Goal: Find specific page/section: Locate a particular part of the current website

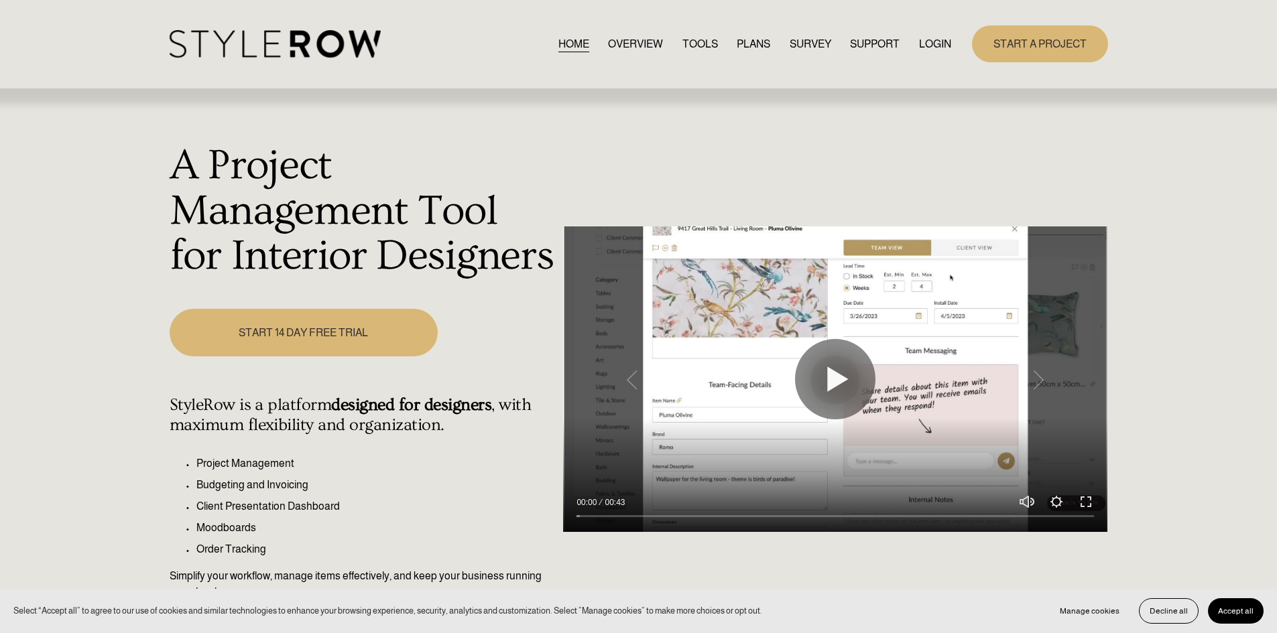
click at [930, 44] on link "LOGIN" at bounding box center [935, 44] width 32 height 18
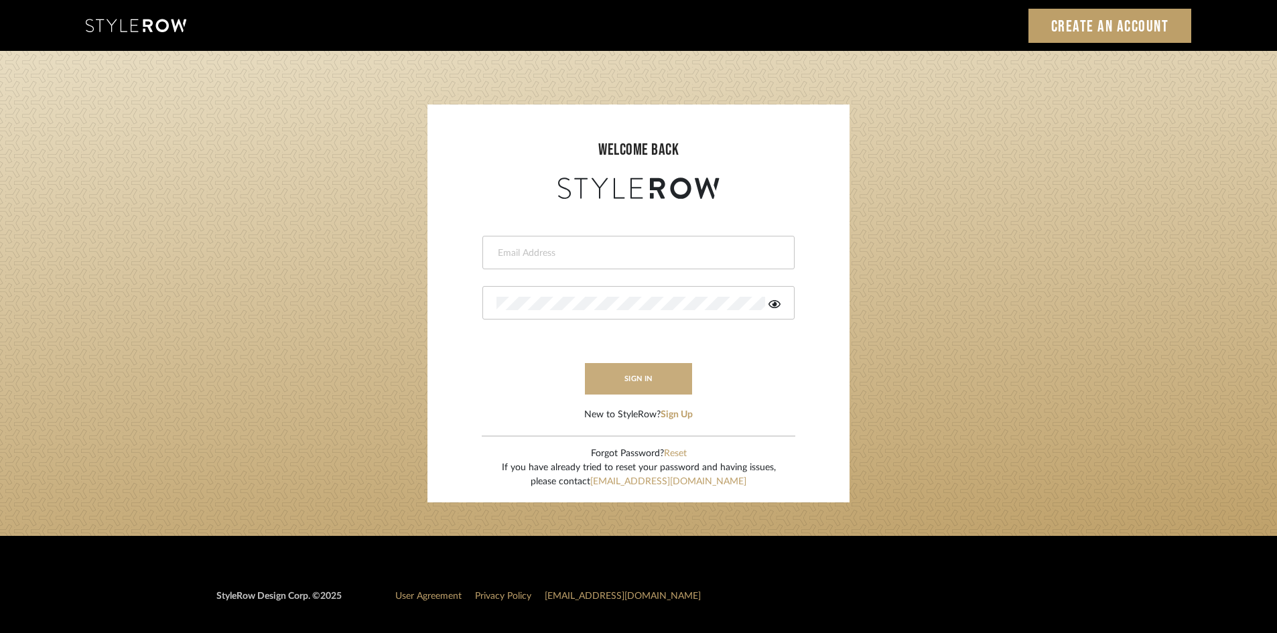
type input "carrie@tresbelleinteriors.com"
click at [634, 383] on button "sign in" at bounding box center [638, 379] width 107 height 32
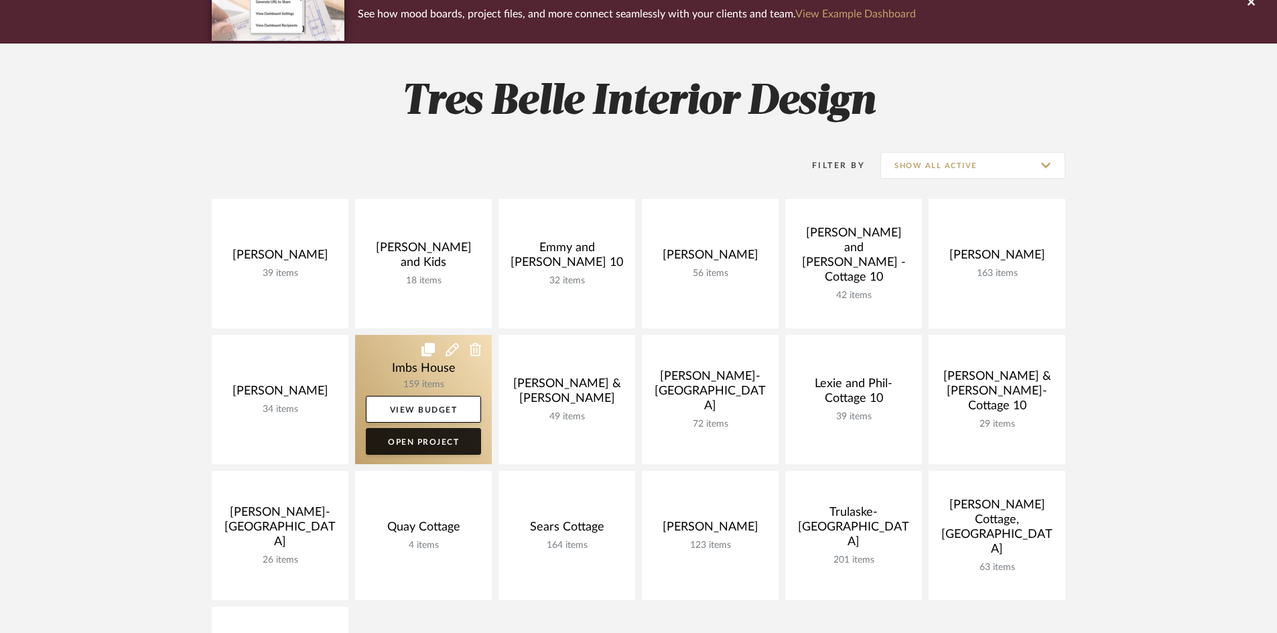
scroll to position [134, 0]
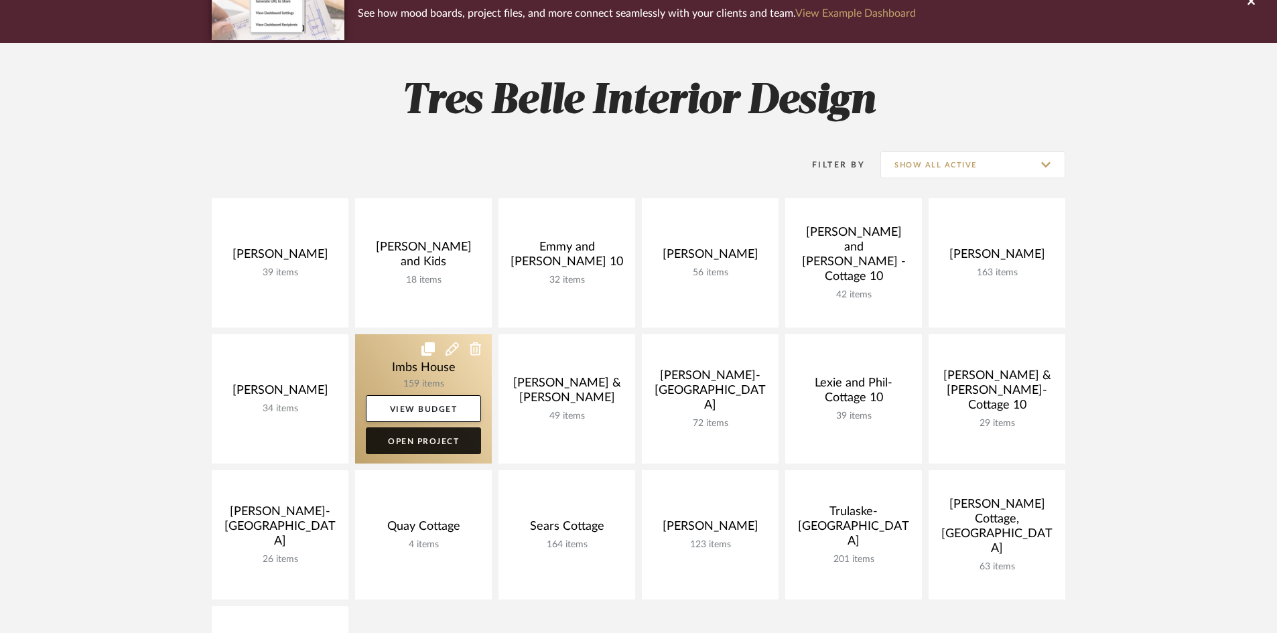
click at [425, 438] on link "Open Project" at bounding box center [423, 441] width 115 height 27
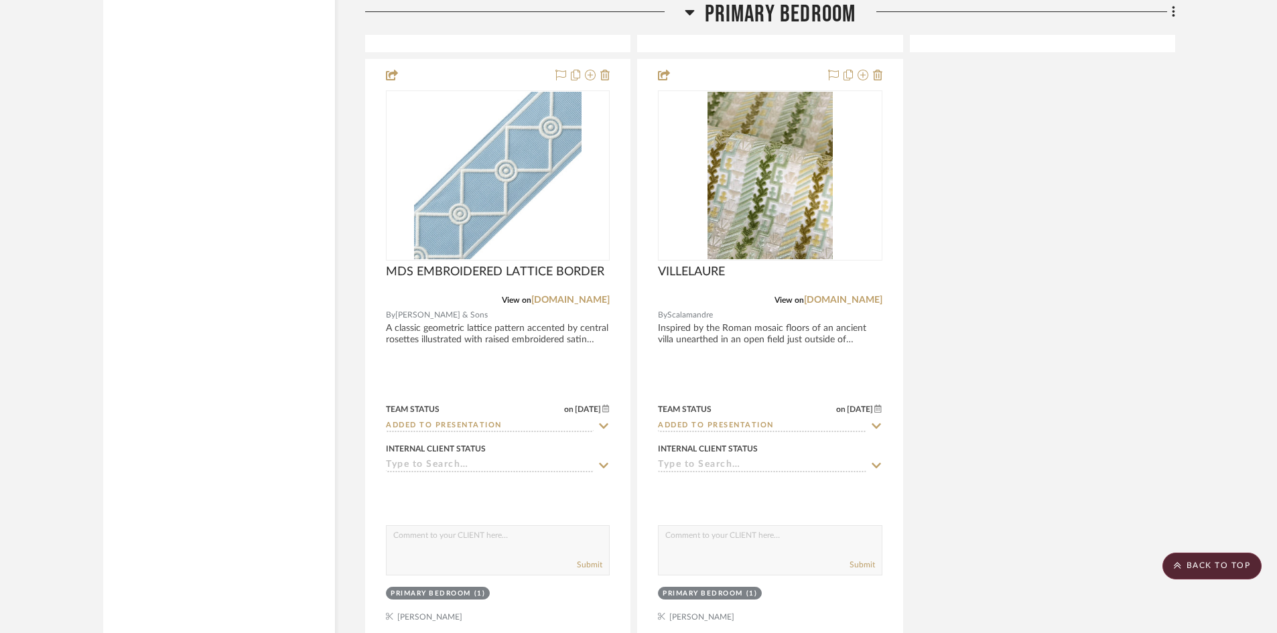
scroll to position [9383, 0]
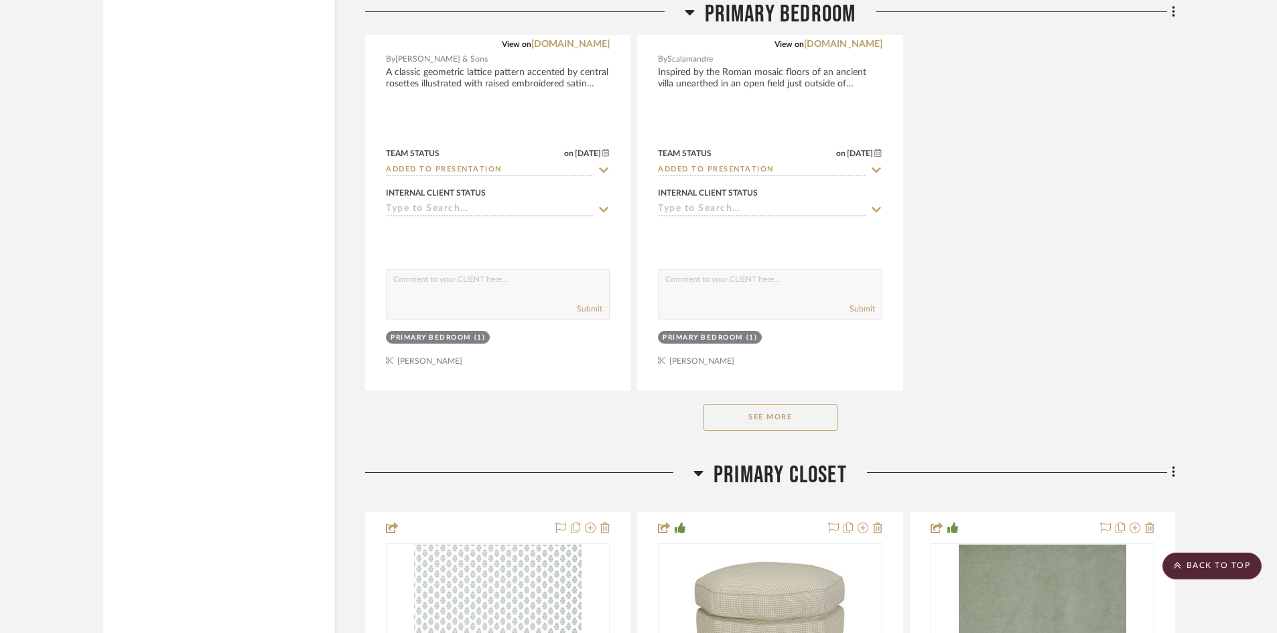
click at [734, 415] on button "See More" at bounding box center [771, 417] width 134 height 27
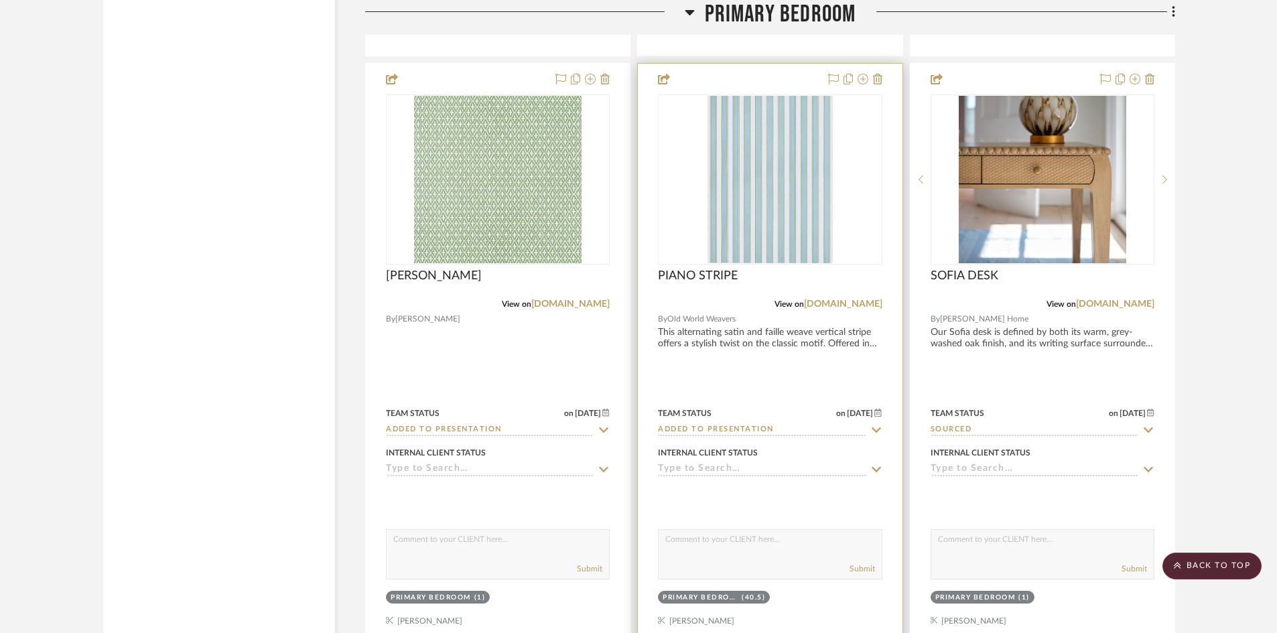
scroll to position [9719, 0]
click at [773, 184] on img "0" at bounding box center [771, 179] width 126 height 168
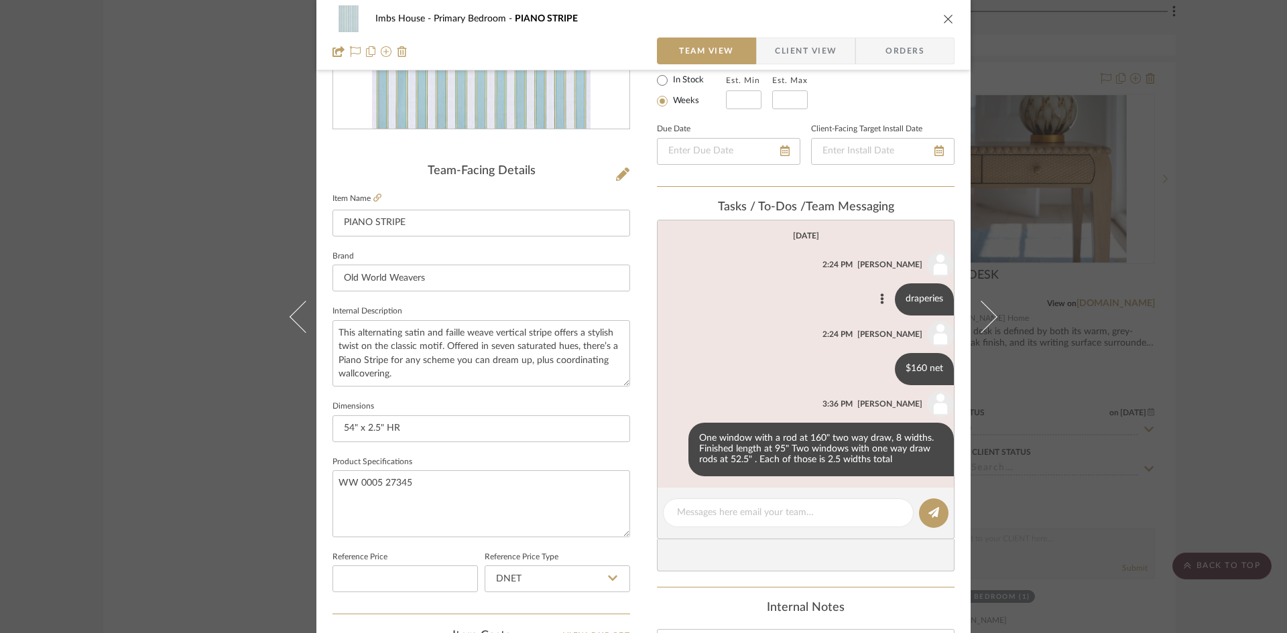
scroll to position [268, 0]
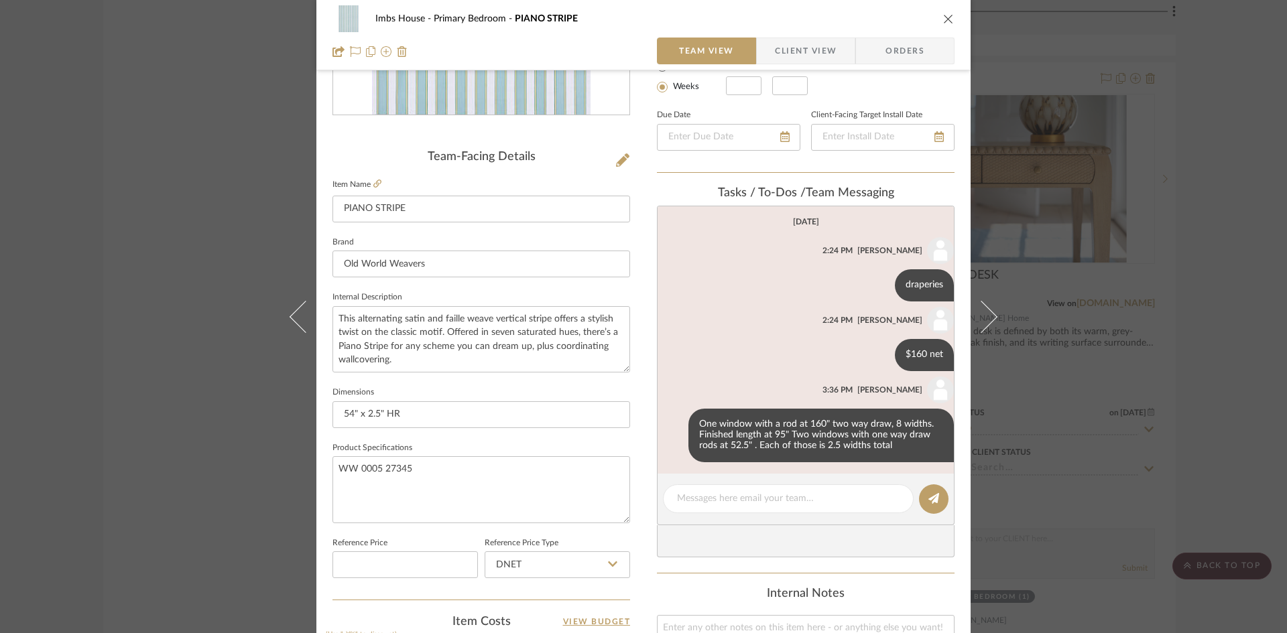
click at [943, 17] on icon "close" at bounding box center [948, 18] width 11 height 11
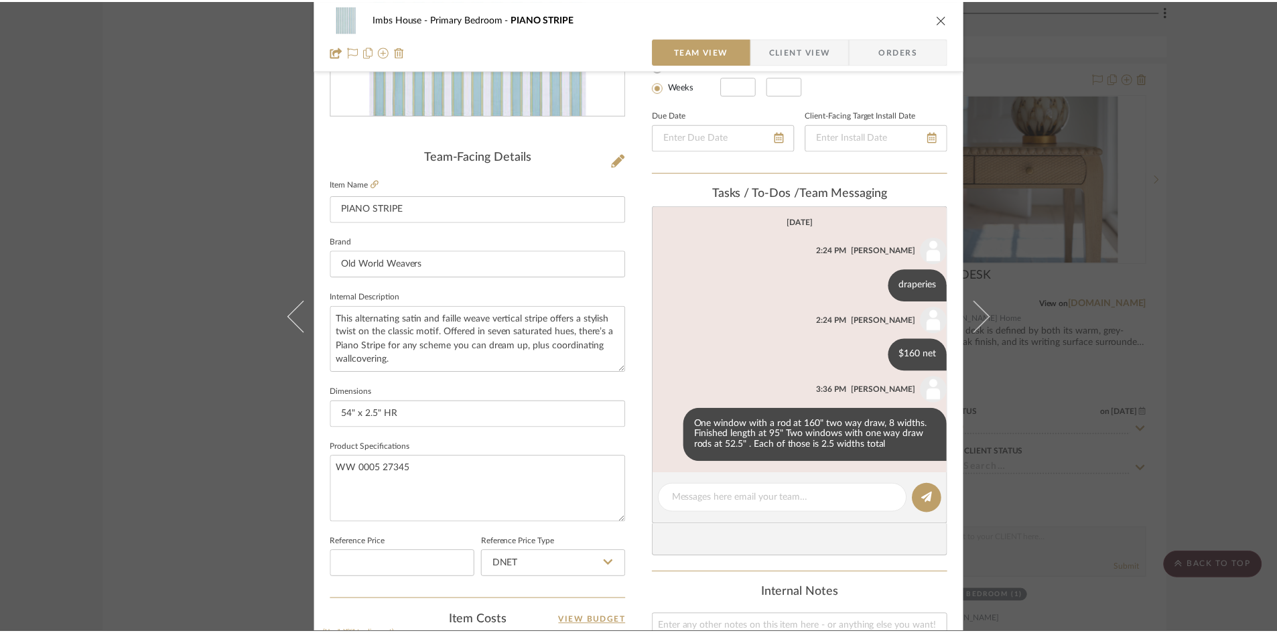
scroll to position [9719, 0]
